Goal: Information Seeking & Learning: Compare options

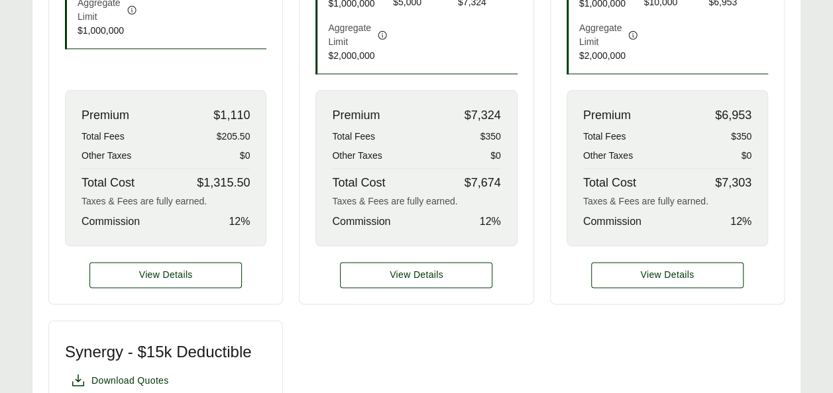
scroll to position [691, 0]
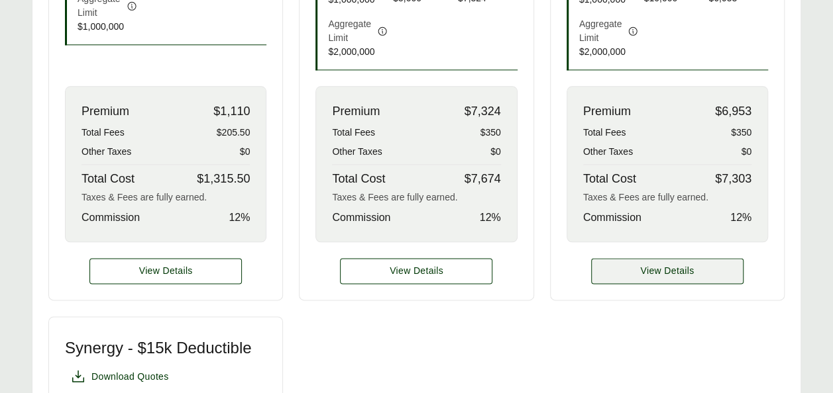
click at [662, 264] on span "View Details" at bounding box center [667, 271] width 54 height 14
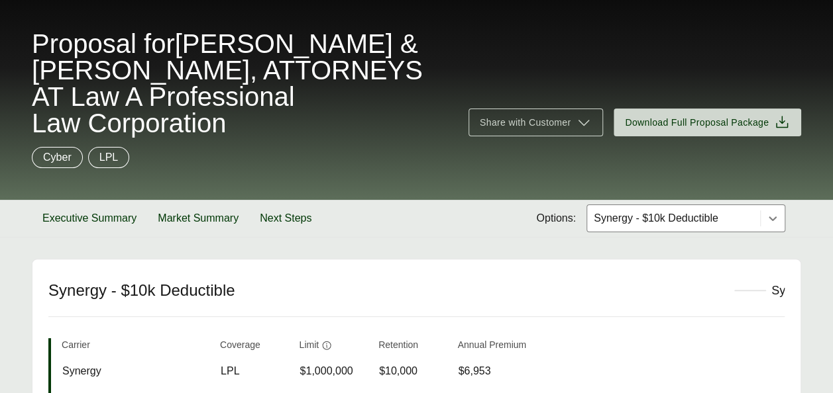
scroll to position [52, 0]
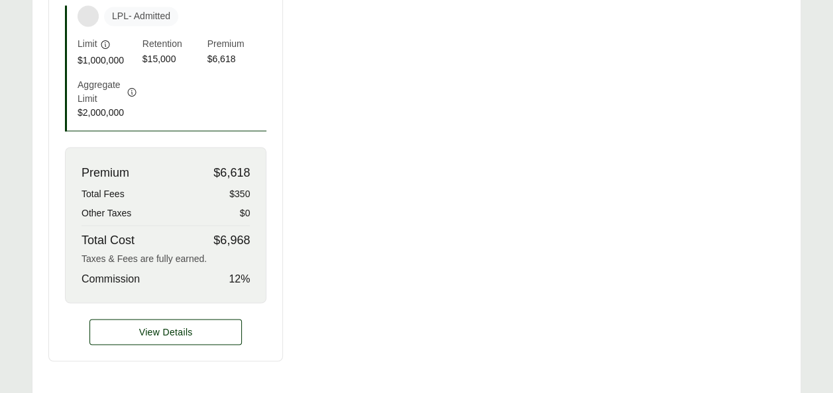
scroll to position [1112, 0]
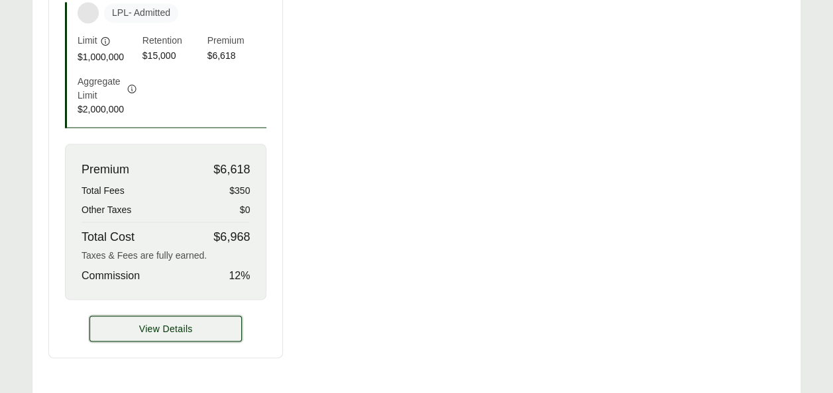
click at [205, 316] on button "View Details" at bounding box center [165, 329] width 152 height 26
click at [166, 322] on span "View Details" at bounding box center [166, 329] width 54 height 14
